Goal: Find specific page/section: Find specific page/section

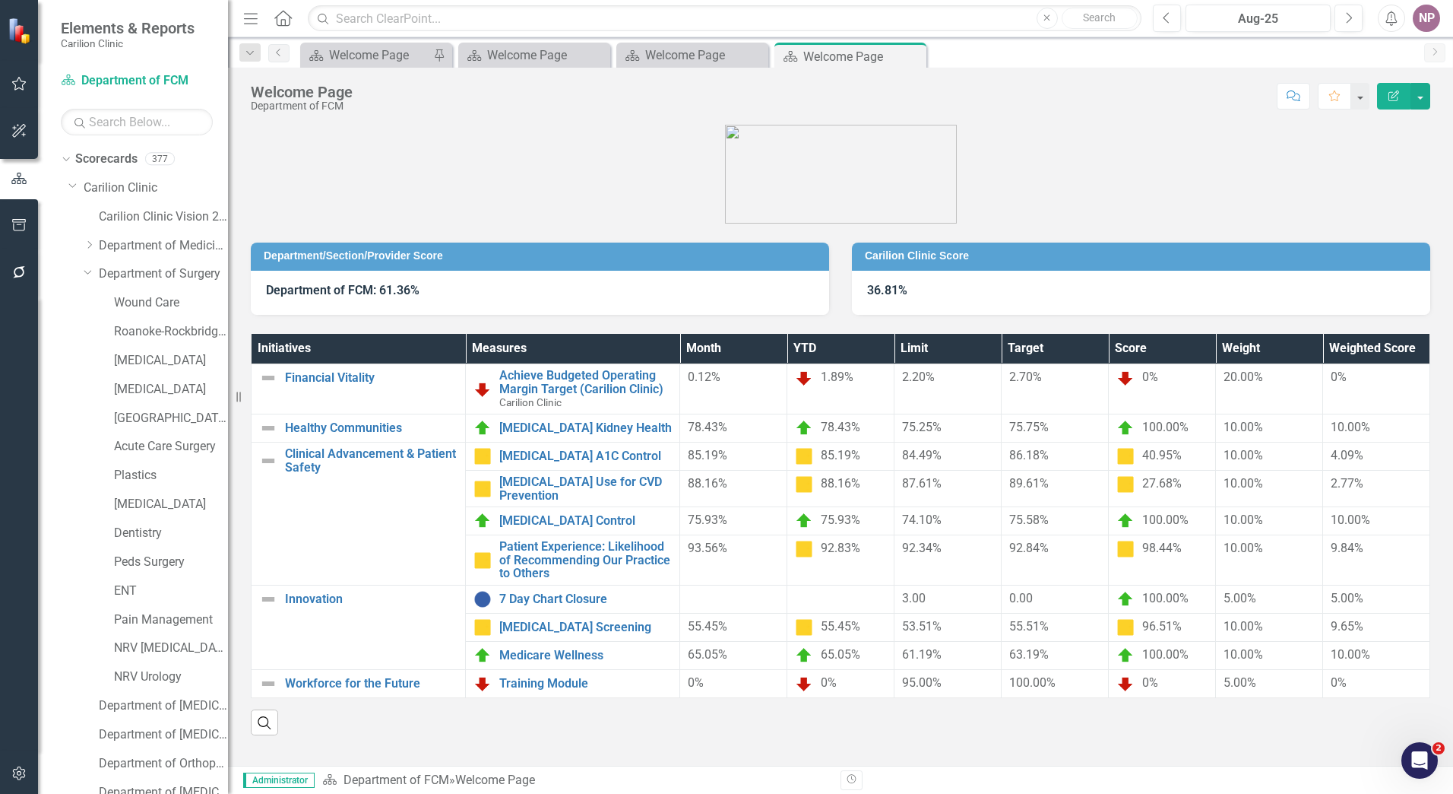
scroll to position [417, 0]
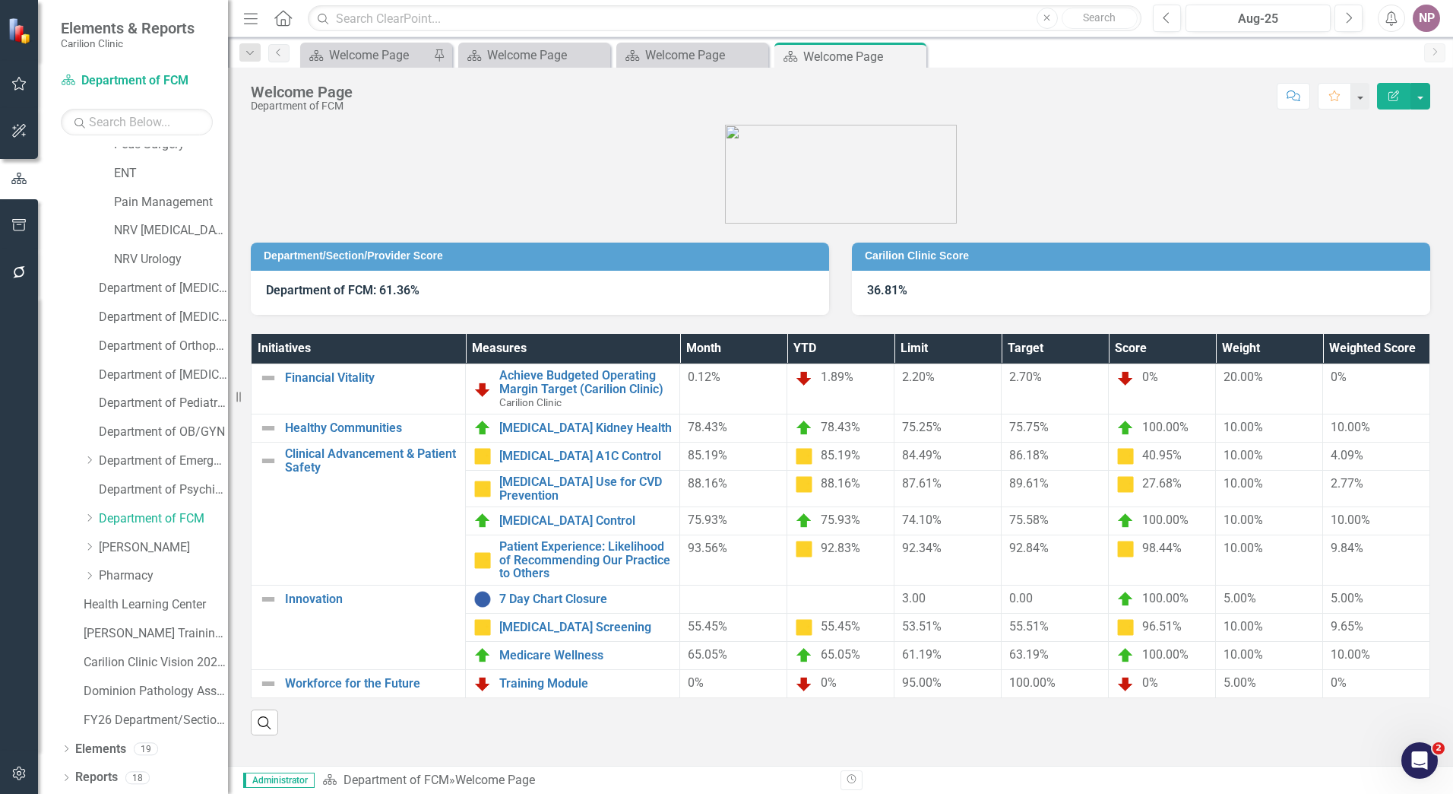
click at [20, 772] on icon "button" at bounding box center [19, 773] width 16 height 12
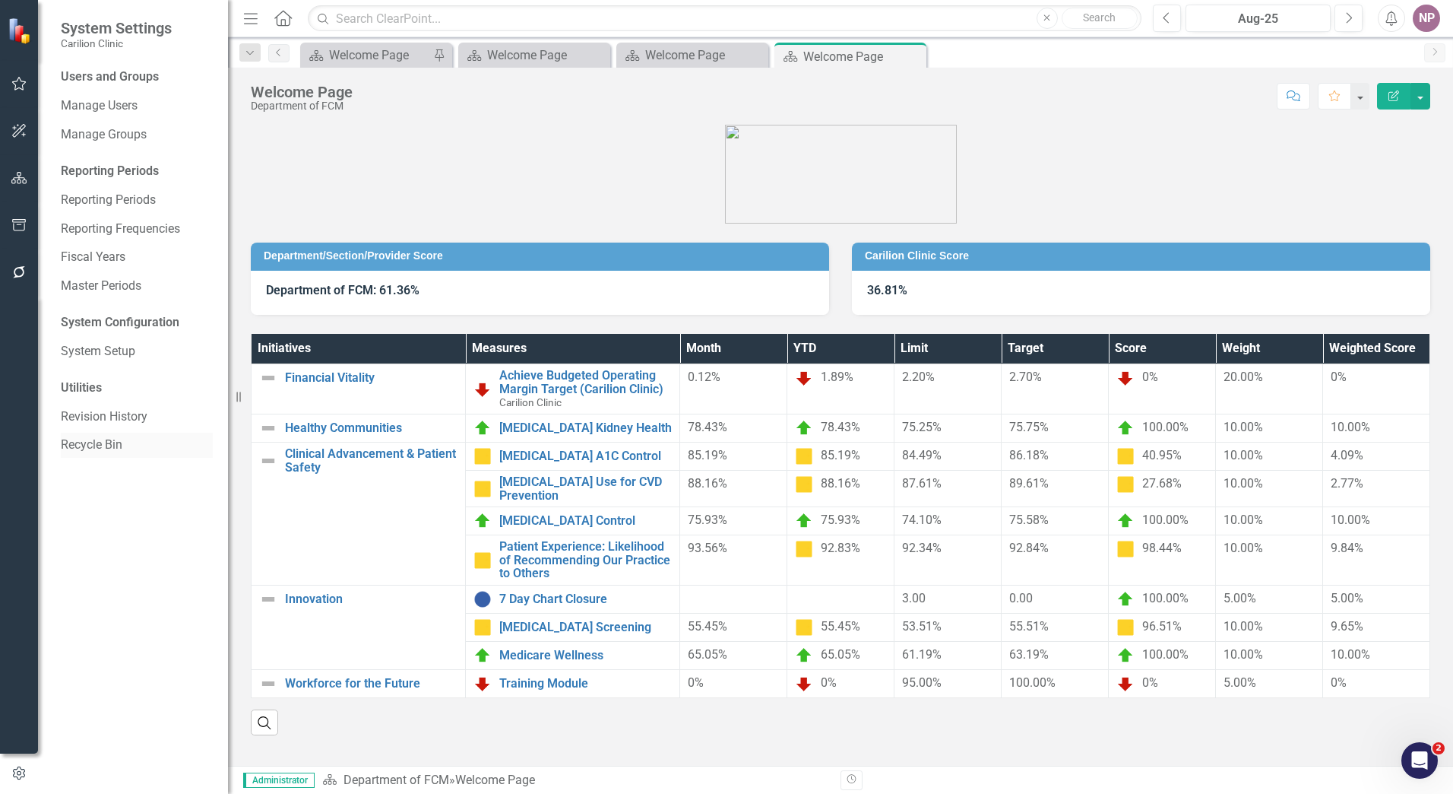
click at [106, 442] on link "Recycle Bin" at bounding box center [137, 444] width 152 height 17
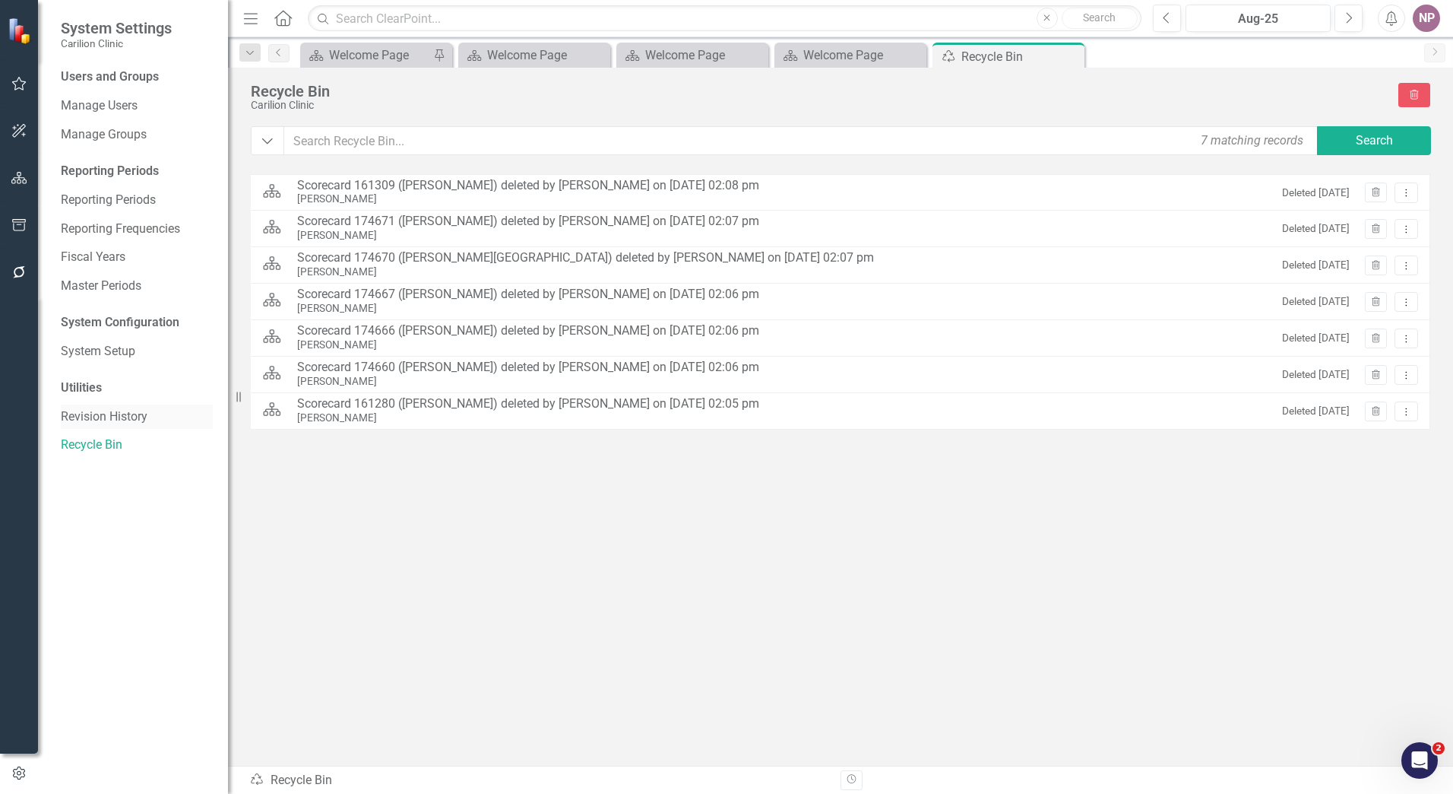
click at [116, 418] on link "Revision History" at bounding box center [137, 416] width 152 height 17
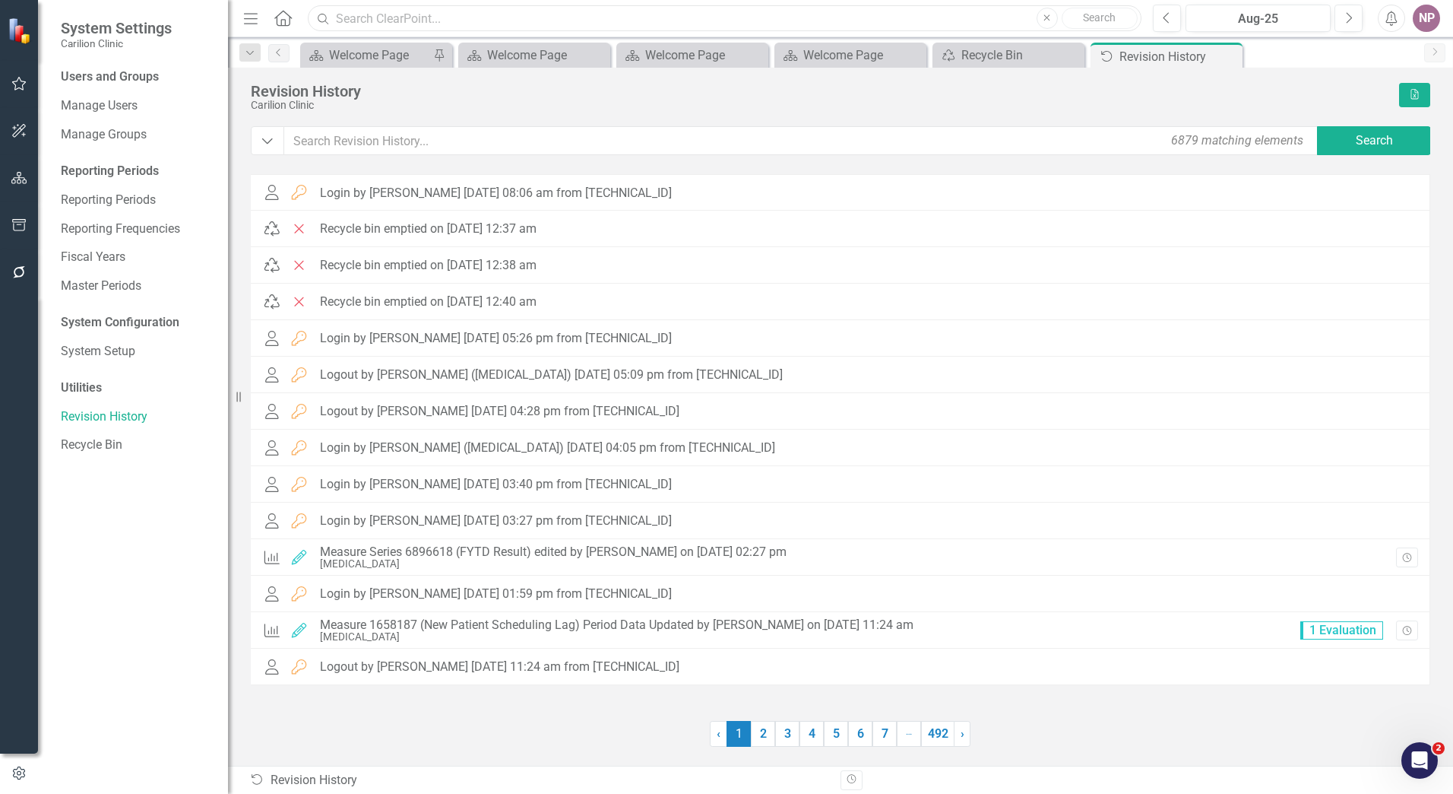
click at [353, 14] on input "text" at bounding box center [725, 18] width 834 height 27
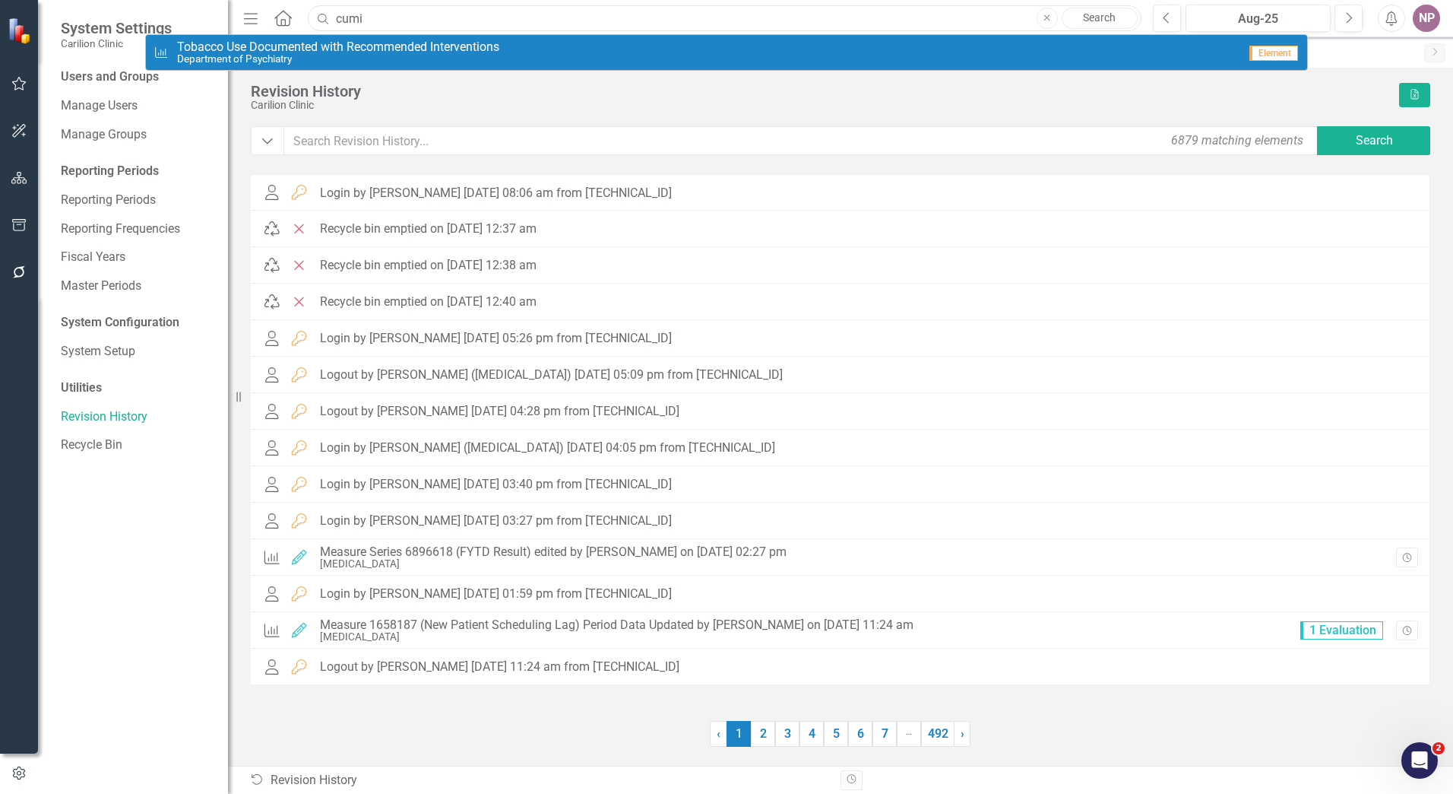
type input "cumi"
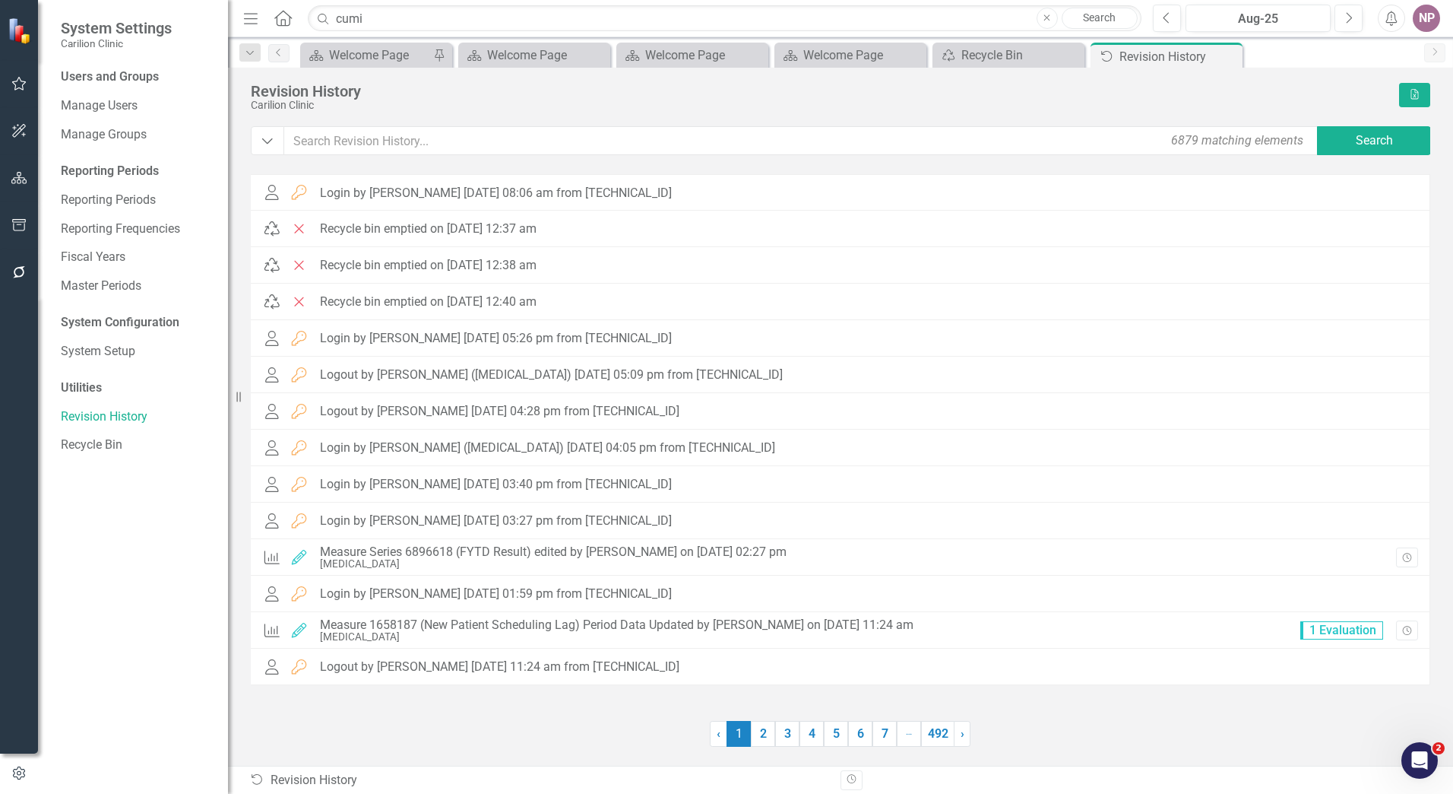
click at [26, 189] on button "button" at bounding box center [19, 179] width 34 height 32
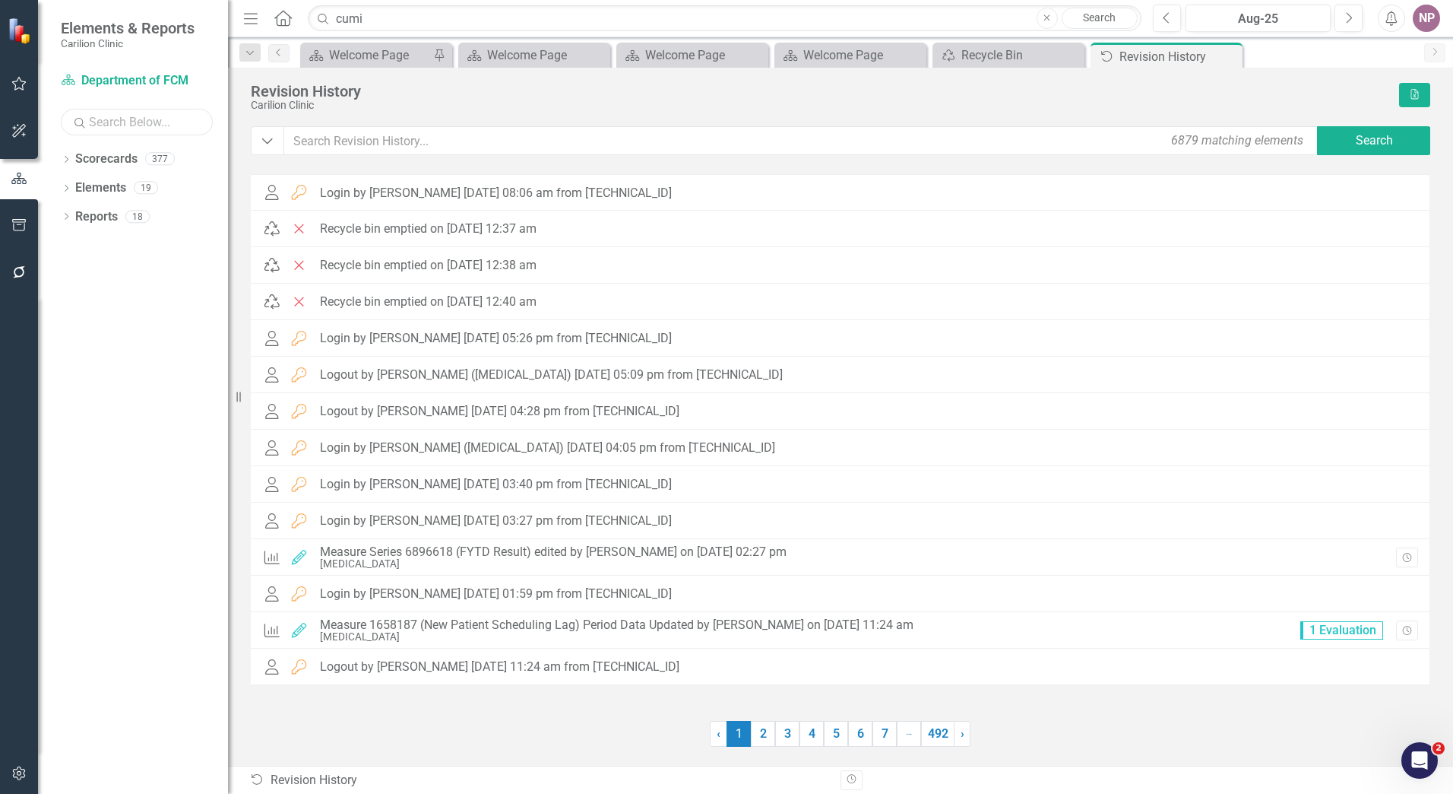
click at [112, 122] on input "text" at bounding box center [137, 122] width 152 height 27
click at [65, 154] on div "Dropdown" at bounding box center [66, 160] width 11 height 13
click at [62, 157] on icon "Dropdown" at bounding box center [64, 158] width 8 height 11
click at [141, 119] on input "cumi" at bounding box center [137, 122] width 152 height 27
type input "cummi"
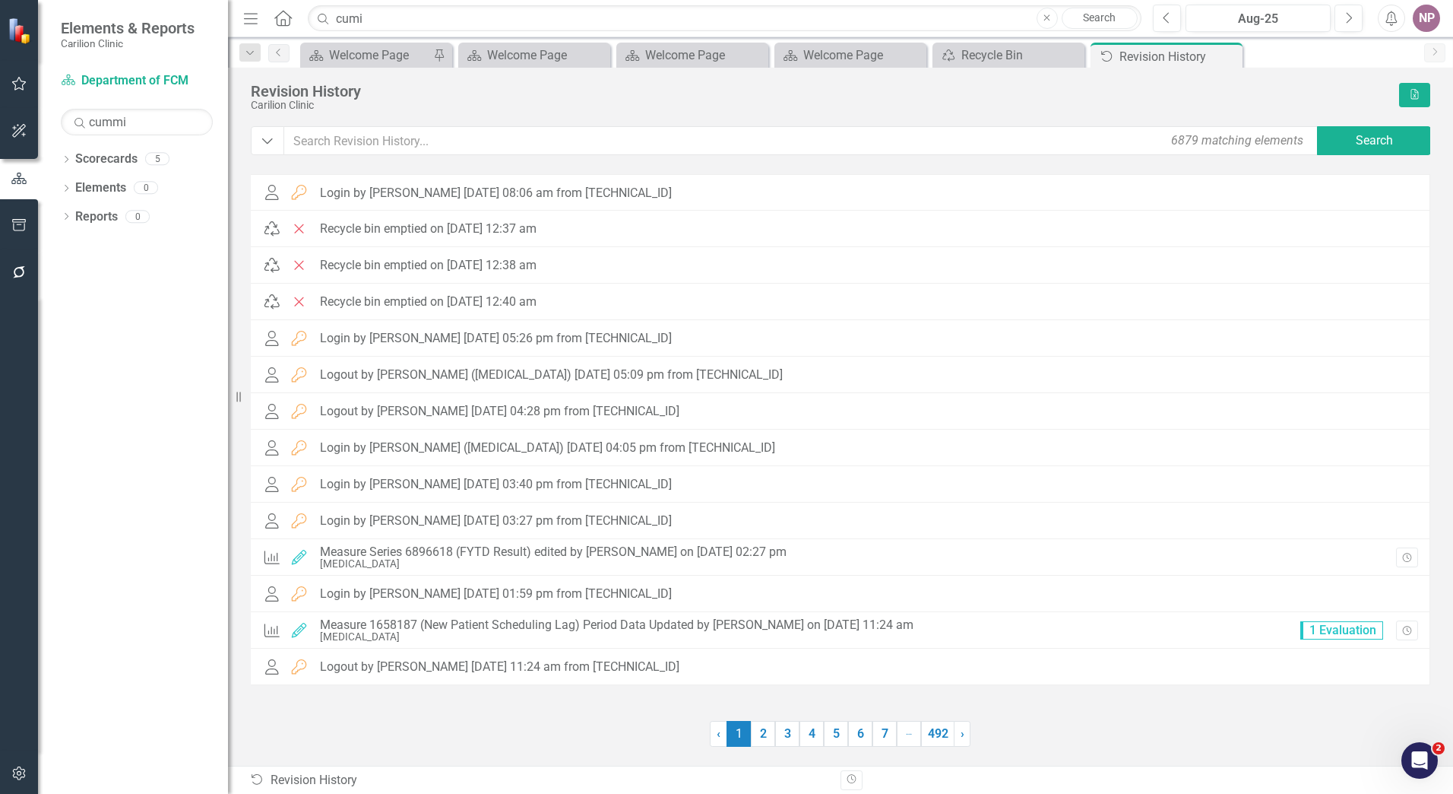
click at [60, 155] on div "Dropdown Scorecards 5 Dropdown Carilion Clinic Dropdown Department of FCM Dropd…" at bounding box center [133, 470] width 190 height 647
click at [62, 155] on div "Dropdown" at bounding box center [66, 160] width 11 height 13
click at [174, 301] on link "[PERSON_NAME]" at bounding box center [186, 302] width 84 height 17
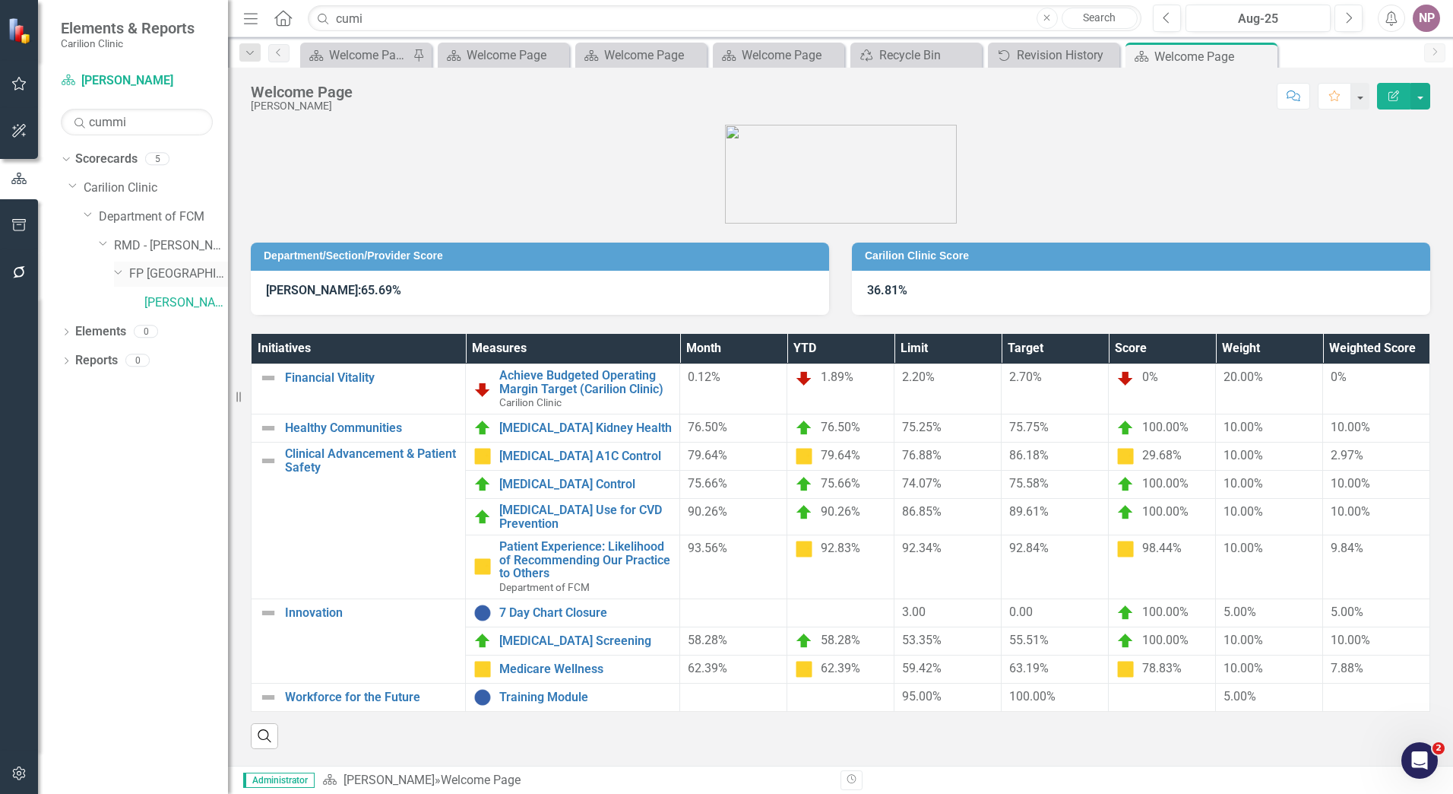
click at [126, 274] on div "Dropdown" at bounding box center [121, 275] width 15 height 8
click at [126, 274] on div "Dropdown" at bounding box center [121, 274] width 15 height 13
